Goal: Task Accomplishment & Management: Use online tool/utility

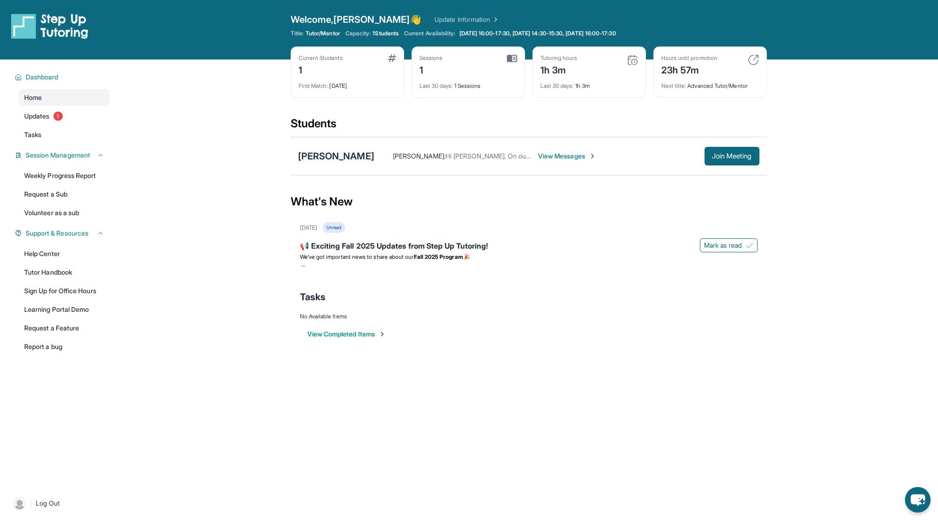
click at [352, 159] on div "[PERSON_NAME]" at bounding box center [336, 156] width 76 height 13
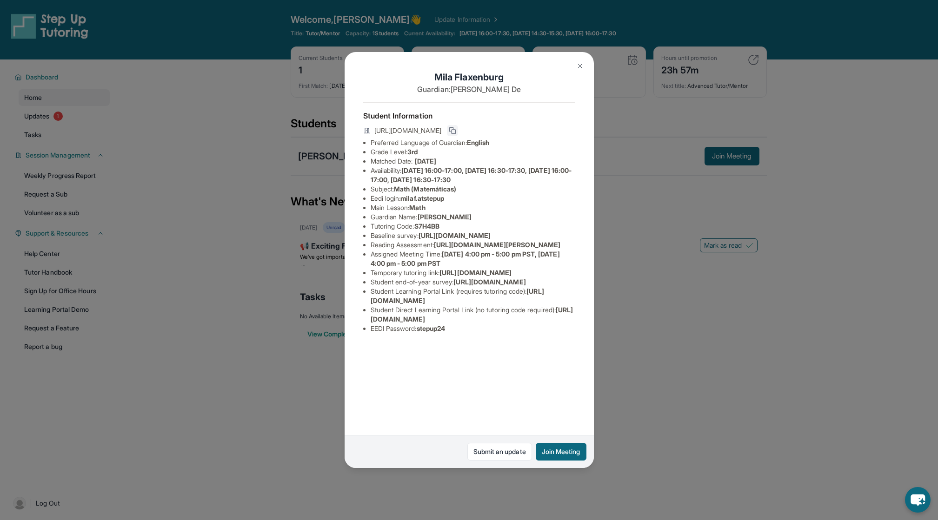
click at [458, 129] on button at bounding box center [452, 130] width 11 height 11
click at [722, 338] on div "Mila Flaxenburg Guardian: Marita De Student Information https://student-portal.…" at bounding box center [469, 260] width 938 height 520
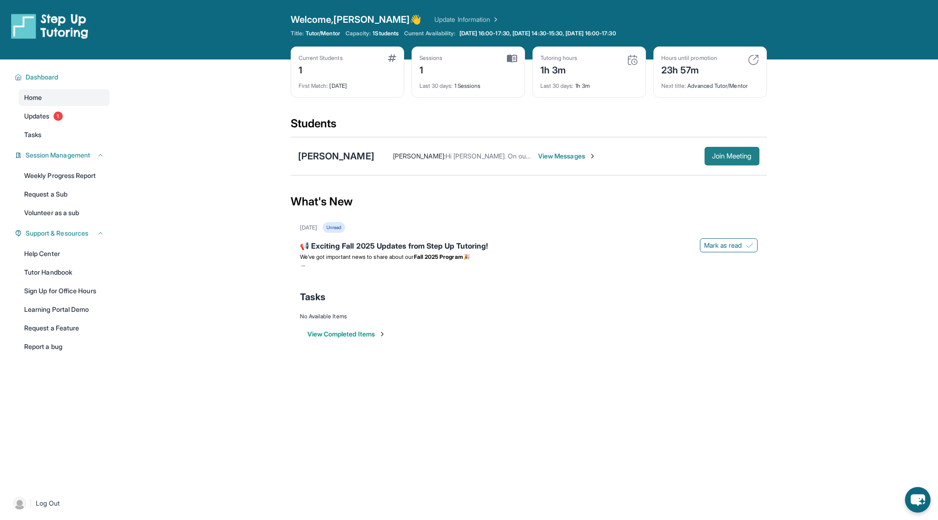
click at [722, 154] on span "Join Meeting" at bounding box center [732, 156] width 40 height 6
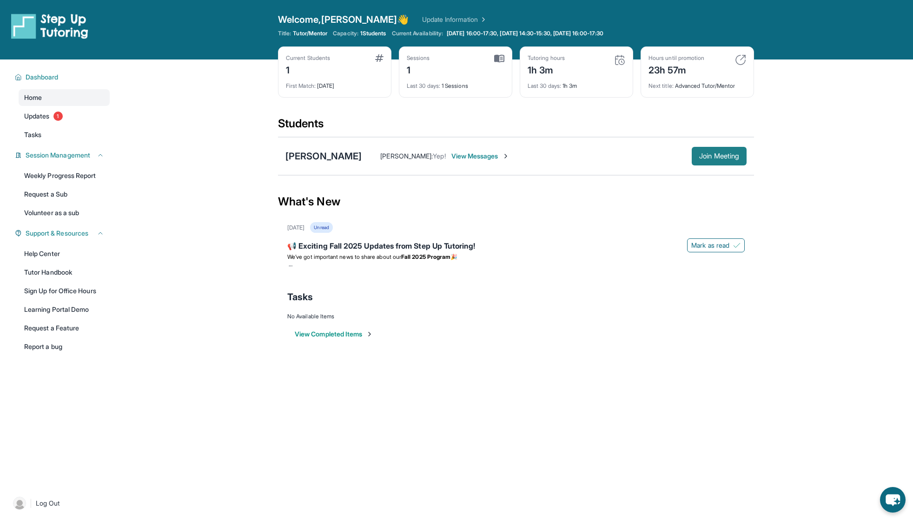
click at [715, 157] on span "Join Meeting" at bounding box center [719, 156] width 40 height 6
